Goal: Communication & Community: Answer question/provide support

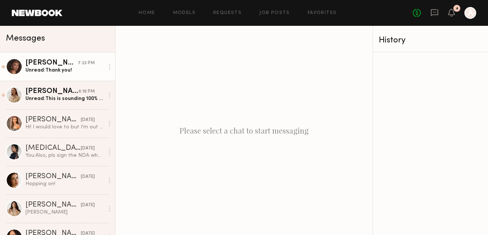
click at [65, 76] on link "[PERSON_NAME] 7:23 PM Unread: Thank you!" at bounding box center [57, 66] width 115 height 28
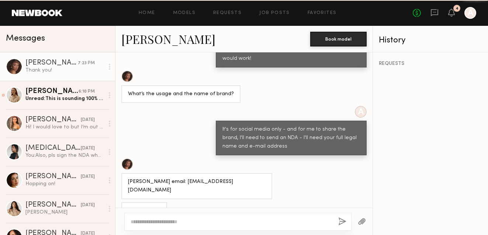
scroll to position [658, 0]
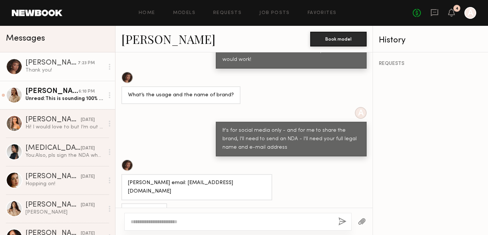
click at [68, 96] on div "Unread: This is sounding 100% doable. Can I confirm in the next 90 mins when hu…" at bounding box center [64, 98] width 79 height 7
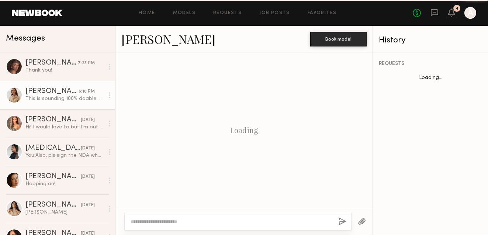
scroll to position [240, 0]
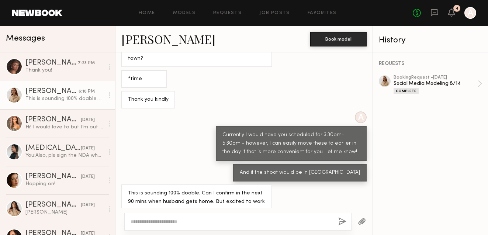
type textarea "*"
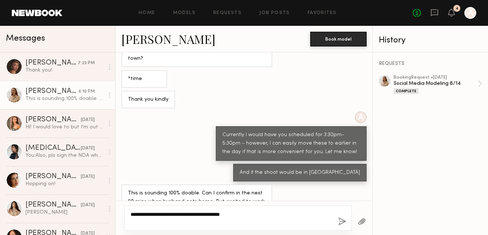
type textarea "**********"
click at [342, 222] on button "button" at bounding box center [343, 221] width 8 height 9
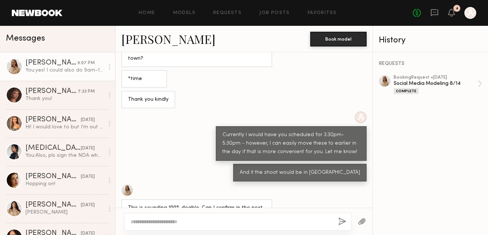
scroll to position [332, 0]
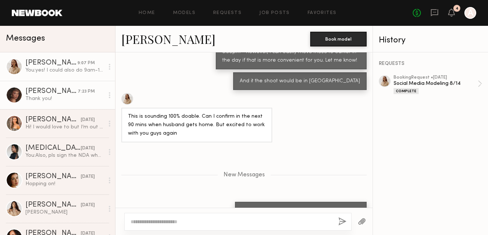
click at [65, 102] on link "[PERSON_NAME] 7:23 PM Thank you!" at bounding box center [57, 95] width 115 height 28
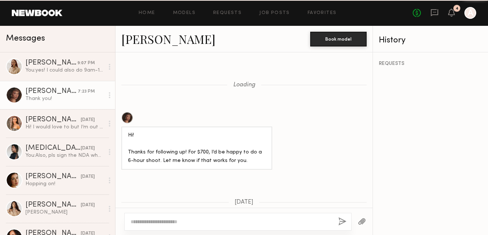
scroll to position [658, 0]
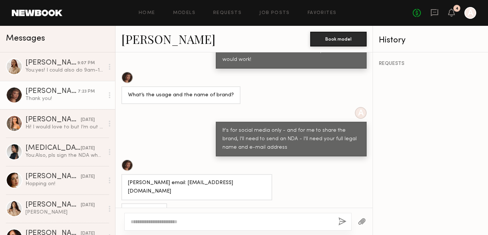
drag, startPoint x: 263, startPoint y: 172, endPoint x: 125, endPoint y: 173, distance: 137.7
click at [125, 174] on div "[PERSON_NAME] email: [EMAIL_ADDRESS][DOMAIN_NAME]" at bounding box center [196, 187] width 151 height 26
copy div "[PERSON_NAME] email: [EMAIL_ADDRESS][DOMAIN_NAME]"
